Goal: Task Accomplishment & Management: Complete application form

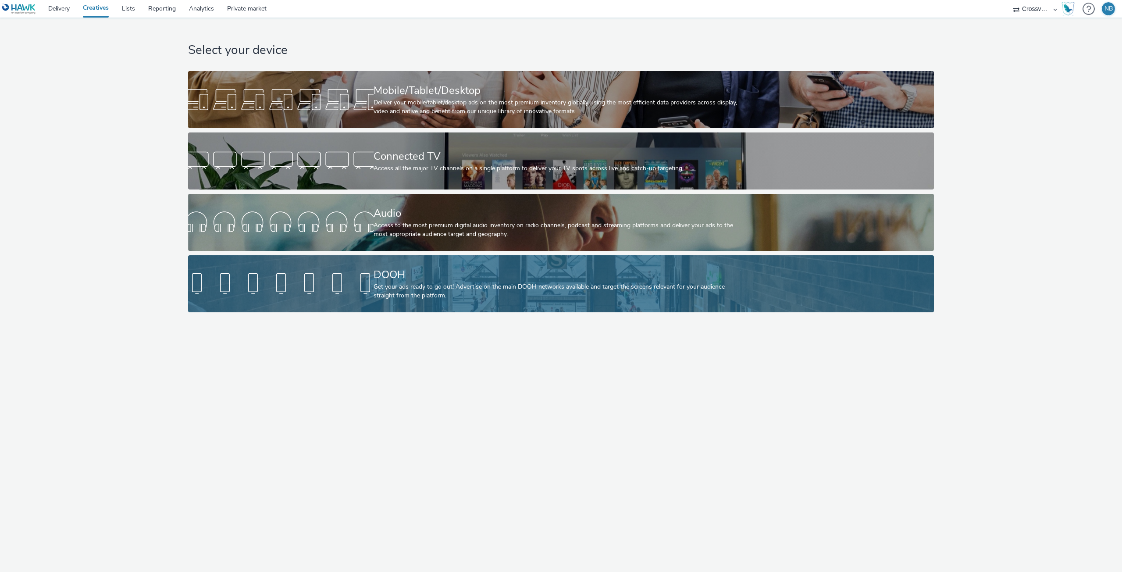
click at [427, 271] on div "DOOH" at bounding box center [559, 274] width 371 height 15
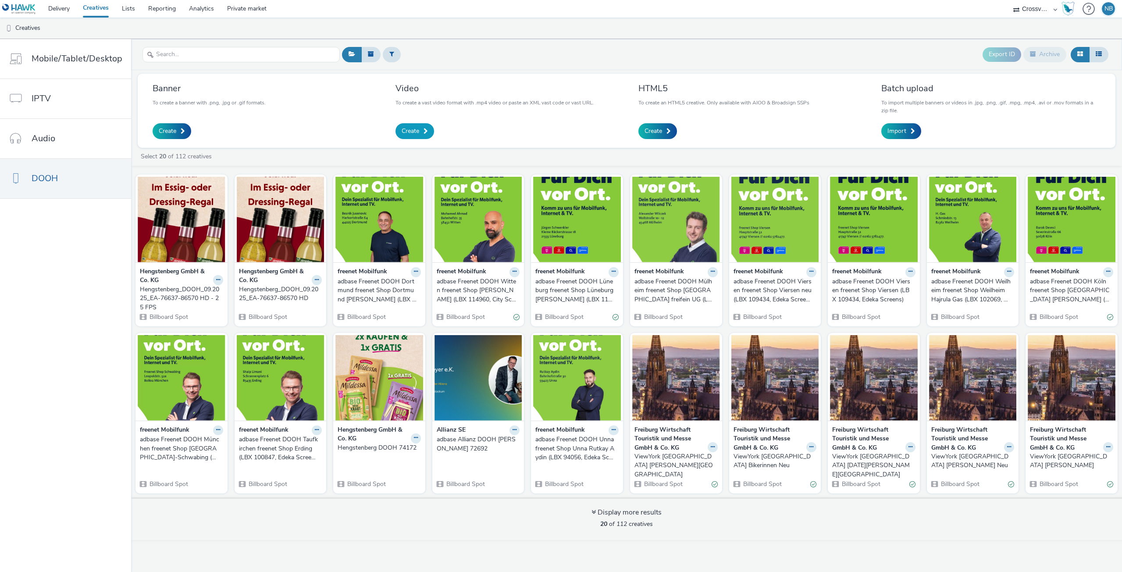
click at [420, 128] on link "Create" at bounding box center [414, 131] width 39 height 16
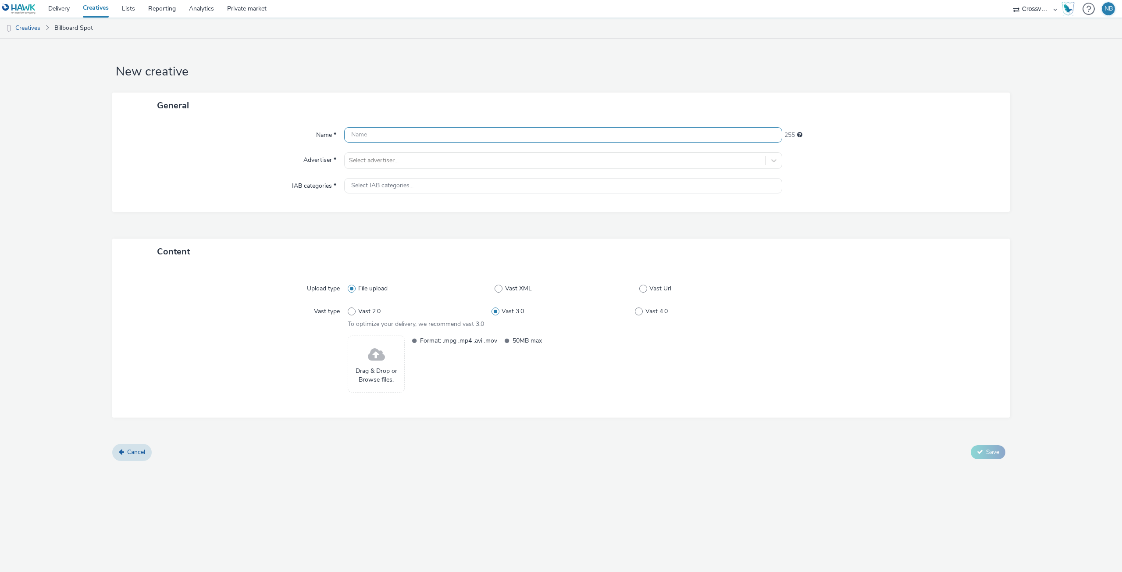
click at [416, 133] on input "text" at bounding box center [563, 134] width 438 height 15
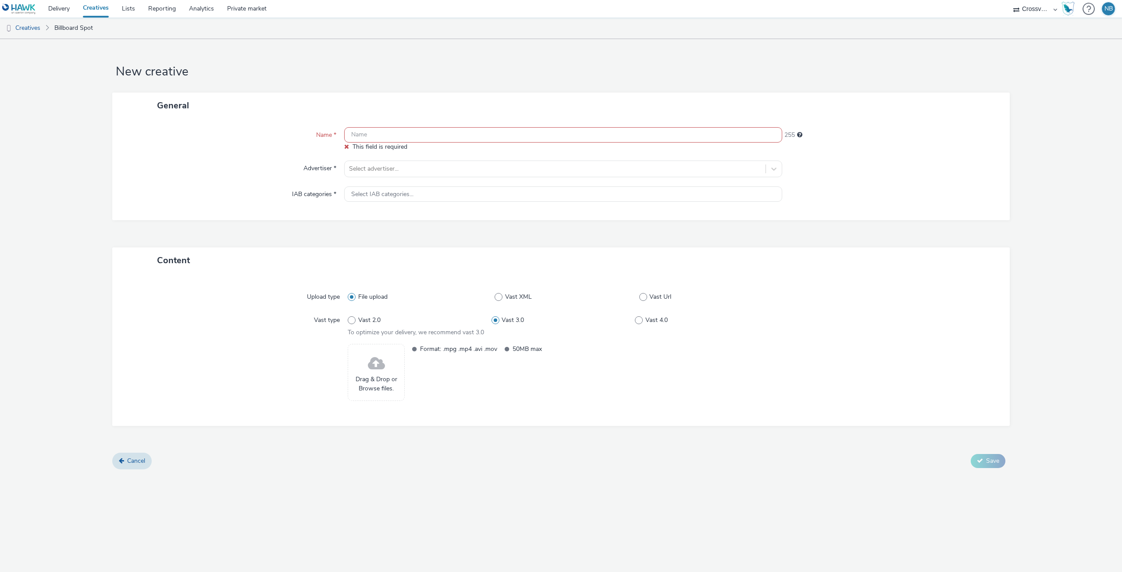
click at [401, 132] on input "text" at bounding box center [563, 134] width 438 height 15
paste input "[PERSON_NAME]"
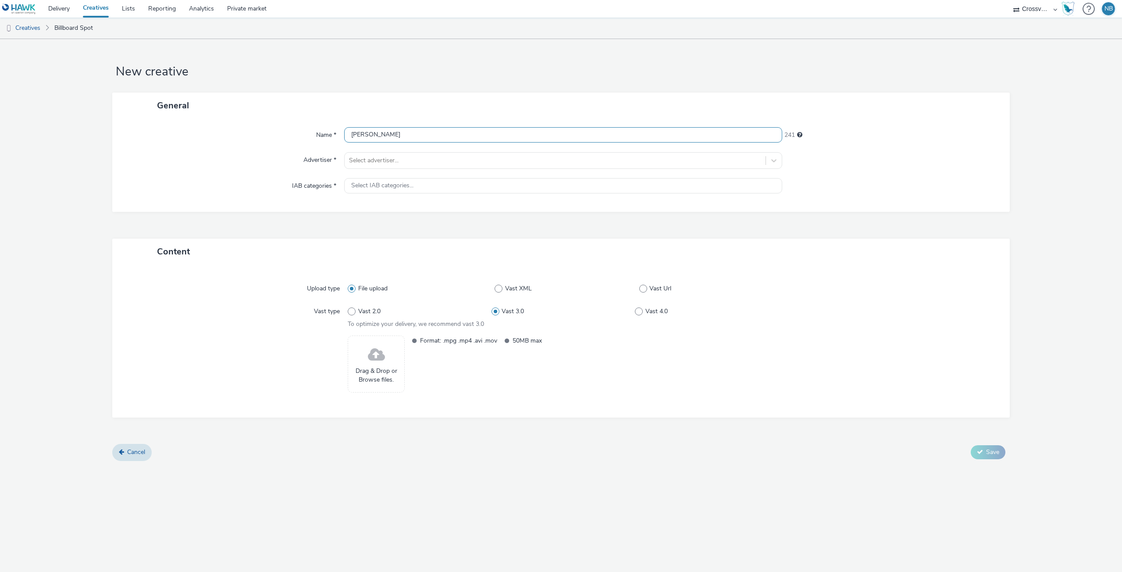
click at [376, 137] on input "[PERSON_NAME]" at bounding box center [563, 134] width 438 height 15
click at [411, 130] on input "Kimchi_DOOH_" at bounding box center [563, 134] width 438 height 15
click at [410, 134] on input "Kimchi_DOOH_" at bounding box center [563, 134] width 438 height 15
paste input "EA-77066-87951"
type input "Kimchi_DOOH_EA-77066-87951"
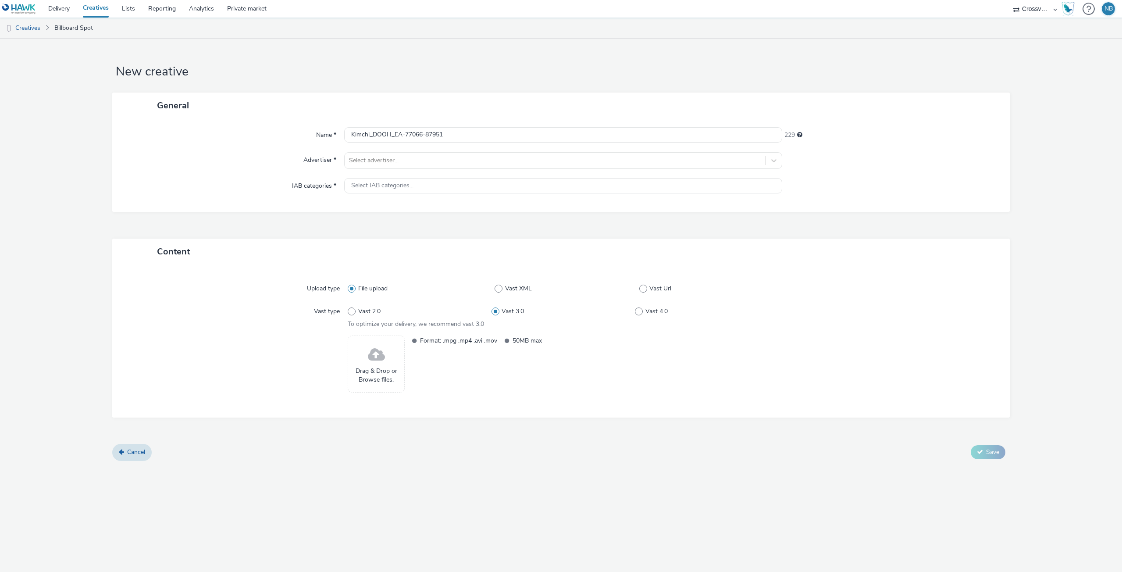
click at [859, 161] on div at bounding box center [891, 160] width 219 height 17
click at [619, 159] on div at bounding box center [555, 160] width 412 height 11
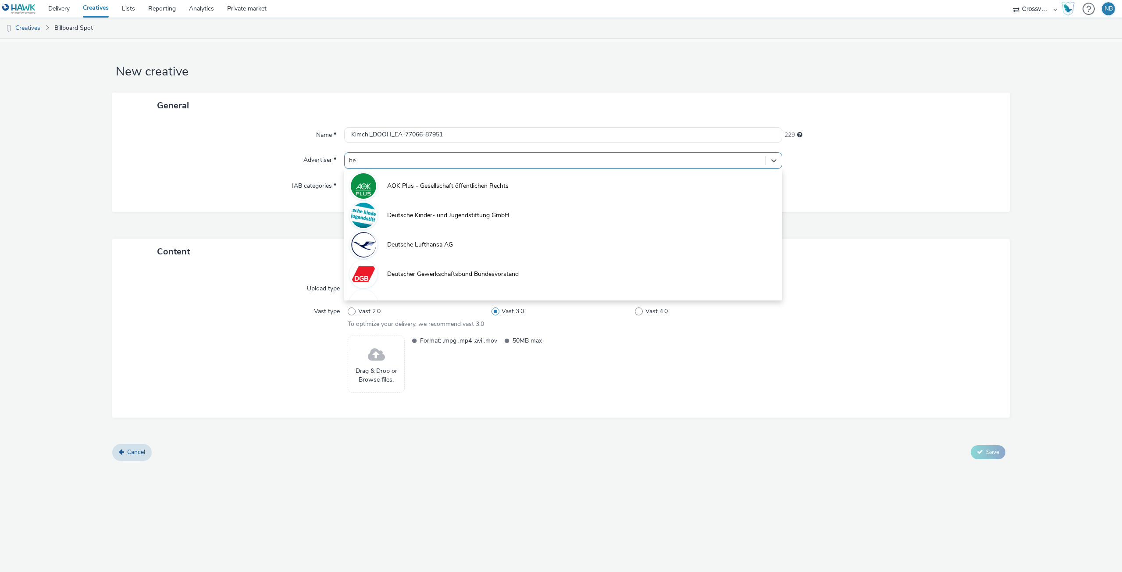
type input "hen"
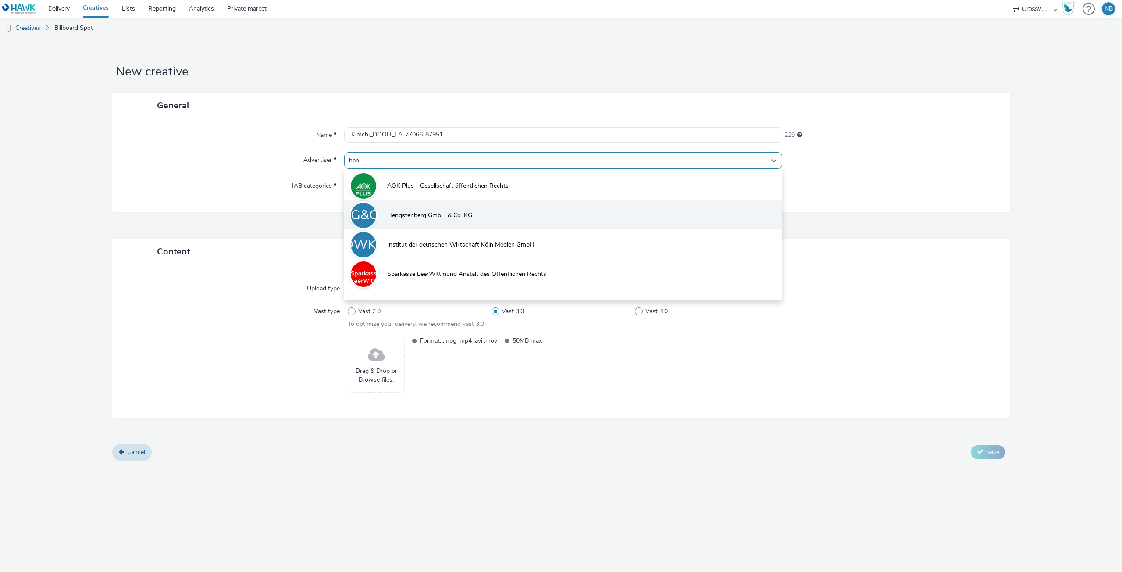
click at [486, 208] on li "HG&CK Hengstenberg GmbH & Co. KG" at bounding box center [563, 214] width 438 height 29
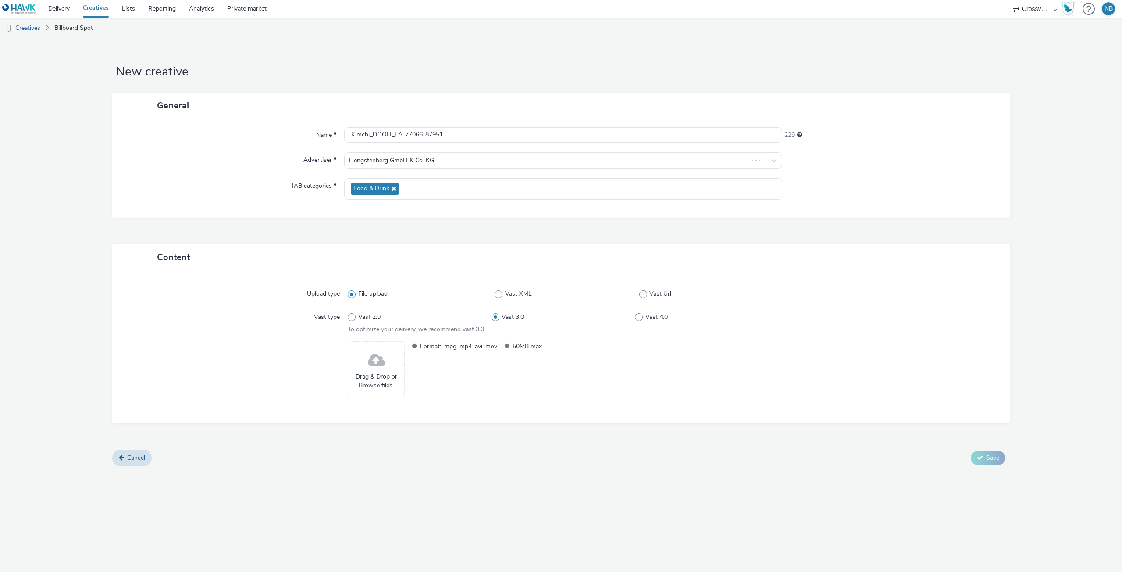
click at [485, 212] on div "Name * Kimchi_DOOH_EA-77066-87951 229 Advertiser * Hengstenberg GmbH & Co. KG I…" at bounding box center [561, 167] width 898 height 99
click at [374, 367] on span at bounding box center [376, 360] width 17 height 23
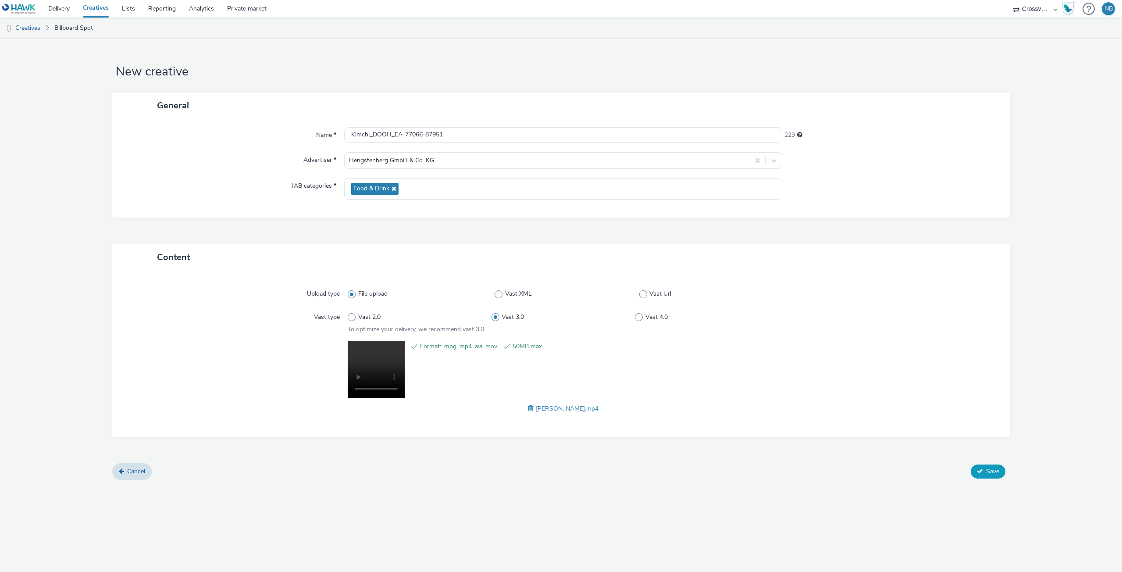
click at [990, 471] on span "Save" at bounding box center [992, 471] width 13 height 8
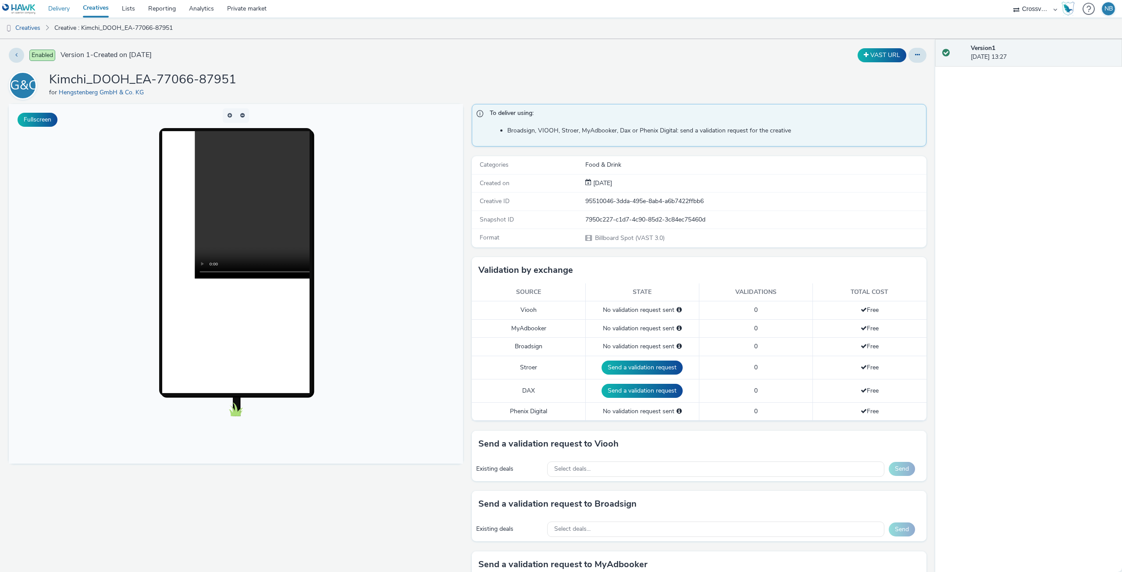
click at [66, 11] on link "Delivery" at bounding box center [59, 9] width 35 height 18
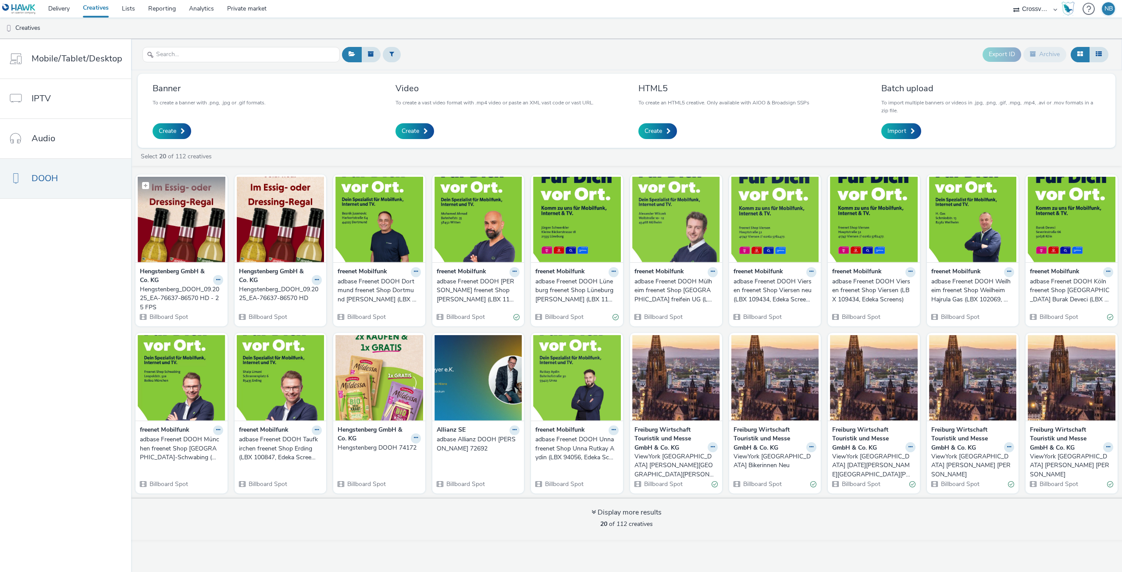
click at [179, 233] on img at bounding box center [182, 219] width 88 height 85
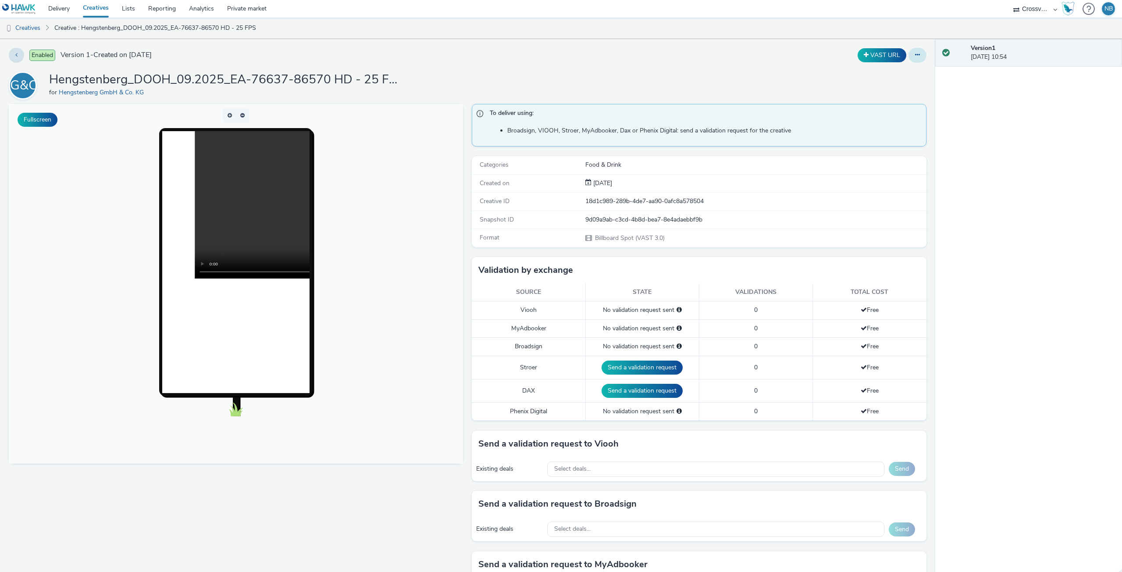
click at [915, 55] on icon at bounding box center [917, 55] width 5 height 6
click at [890, 68] on link "Edit" at bounding box center [894, 73] width 66 height 18
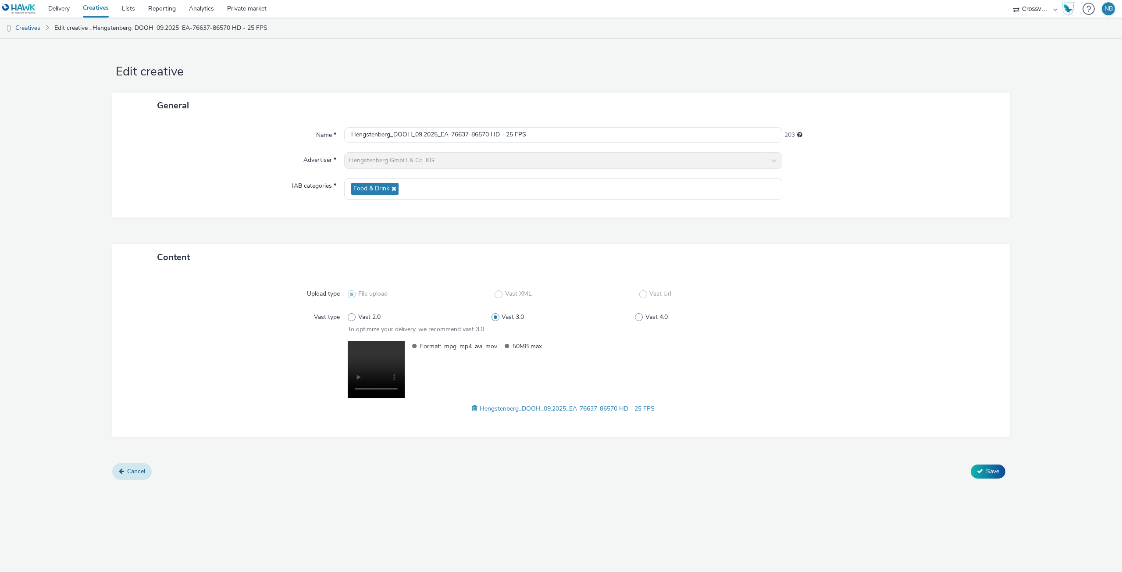
click at [139, 473] on span "Cancel" at bounding box center [136, 471] width 18 height 8
